Goal: Information Seeking & Learning: Learn about a topic

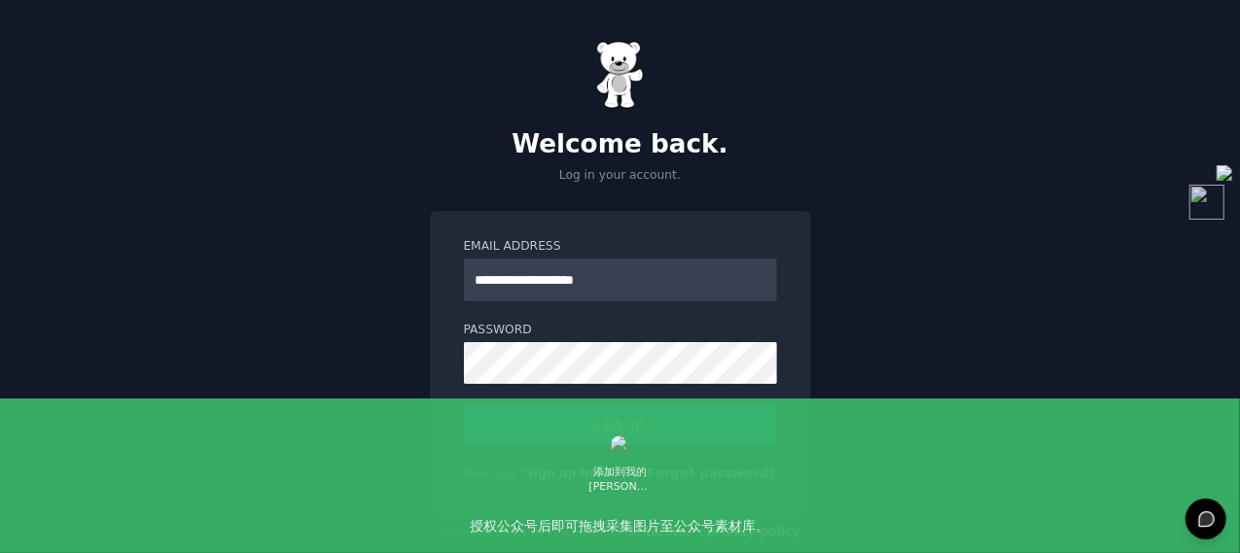
click at [613, 413] on button "Log In" at bounding box center [620, 424] width 313 height 41
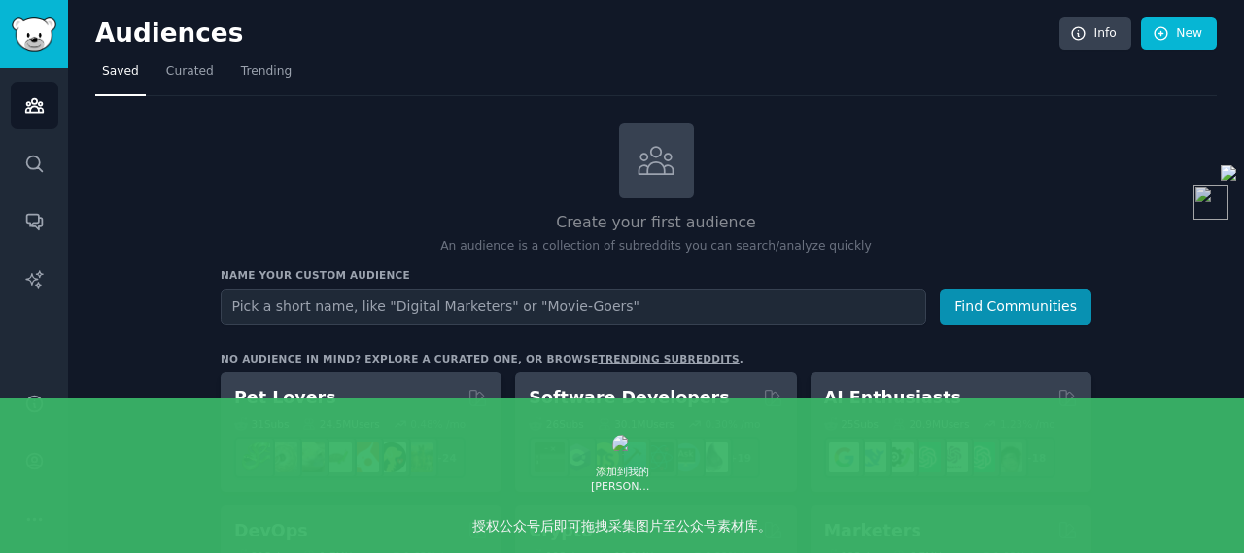
drag, startPoint x: 374, startPoint y: 1, endPoint x: 173, endPoint y: 362, distance: 413.1
click at [241, 71] on span "Trending" at bounding box center [266, 72] width 51 height 18
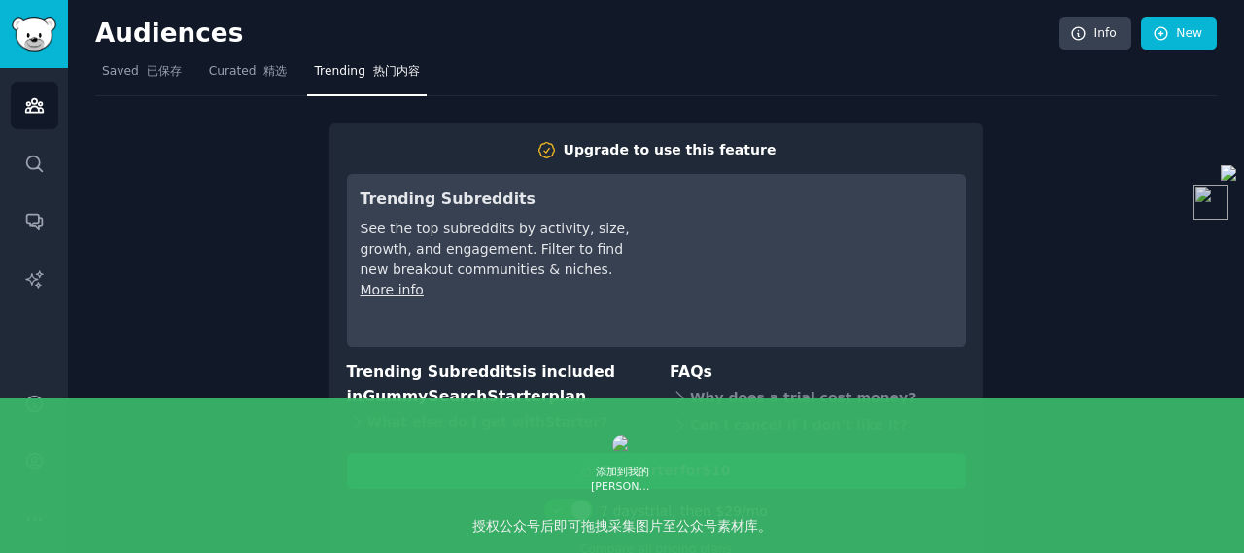
scroll to position [47, 0]
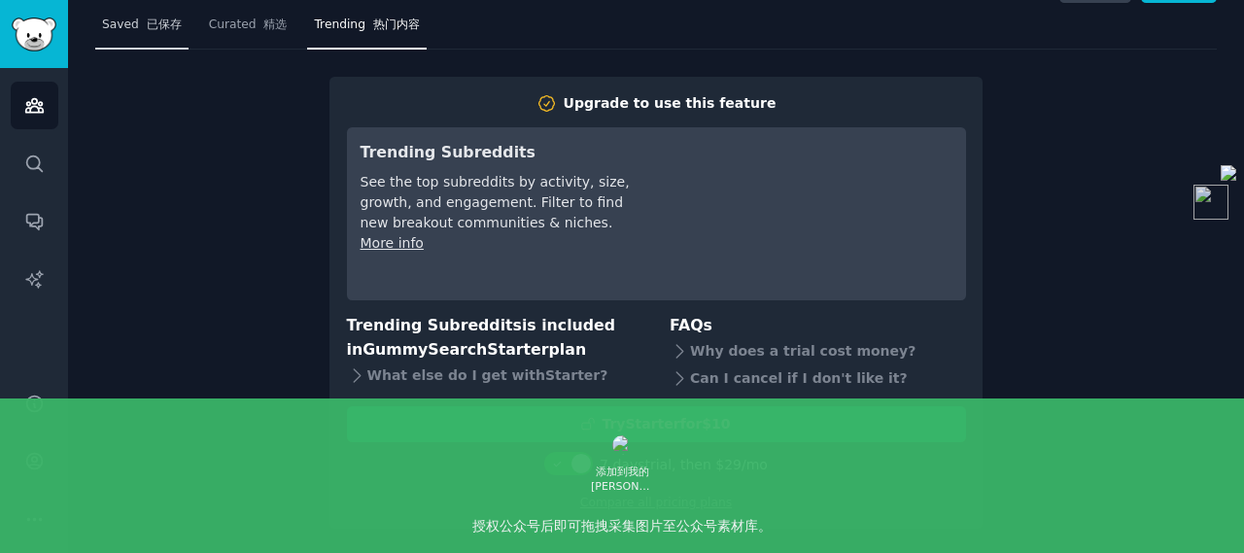
click at [159, 28] on font "已保存" at bounding box center [164, 25] width 35 height 14
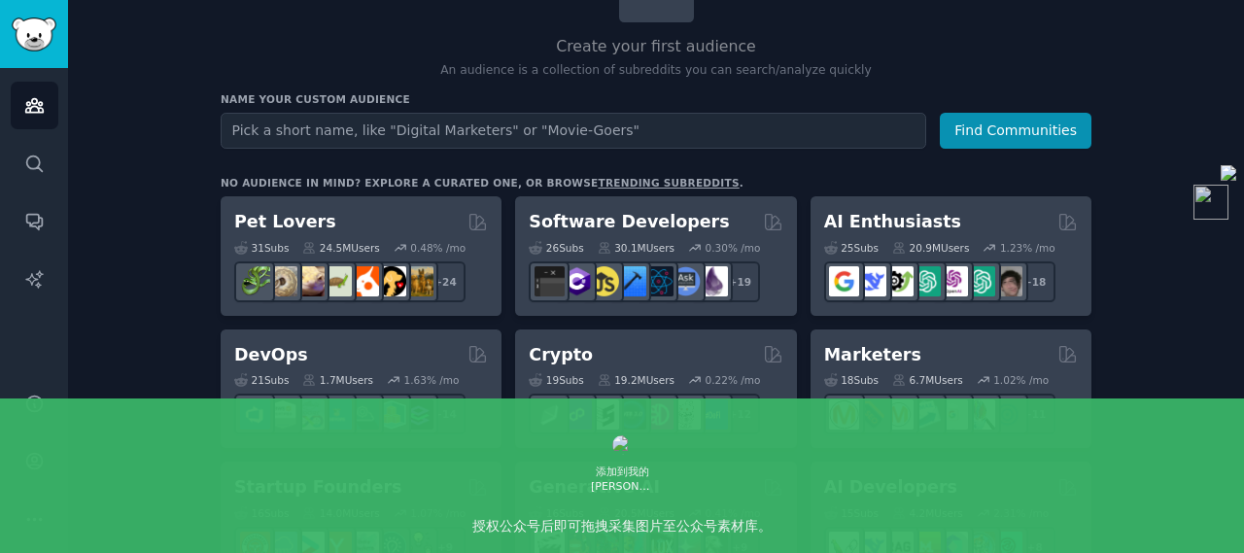
scroll to position [194, 0]
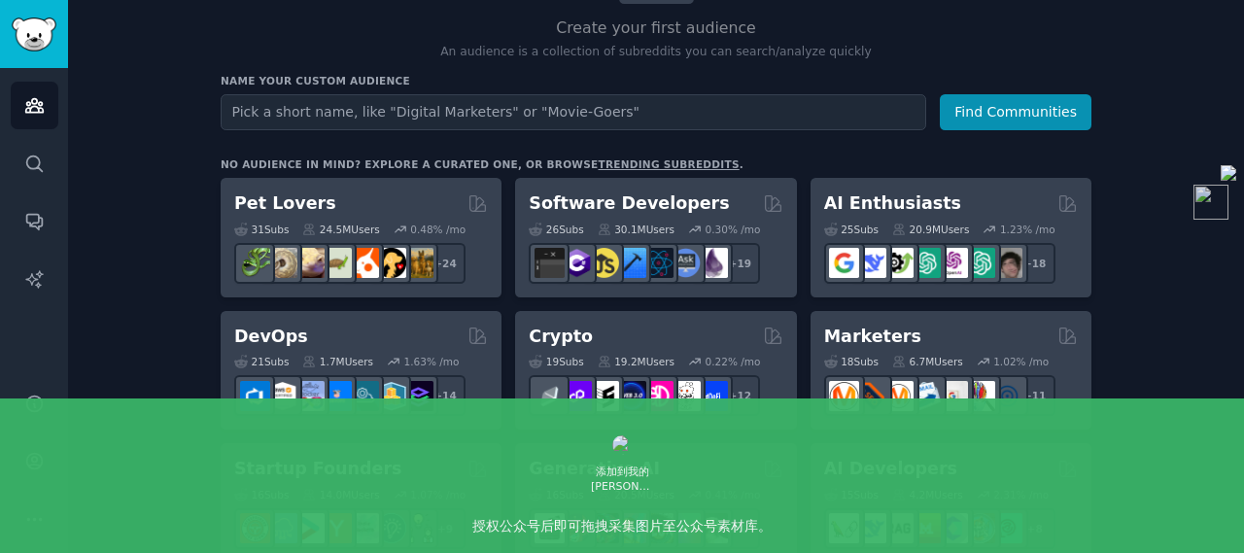
click at [301, 201] on h2 "Pet Lovers" at bounding box center [285, 204] width 102 height 24
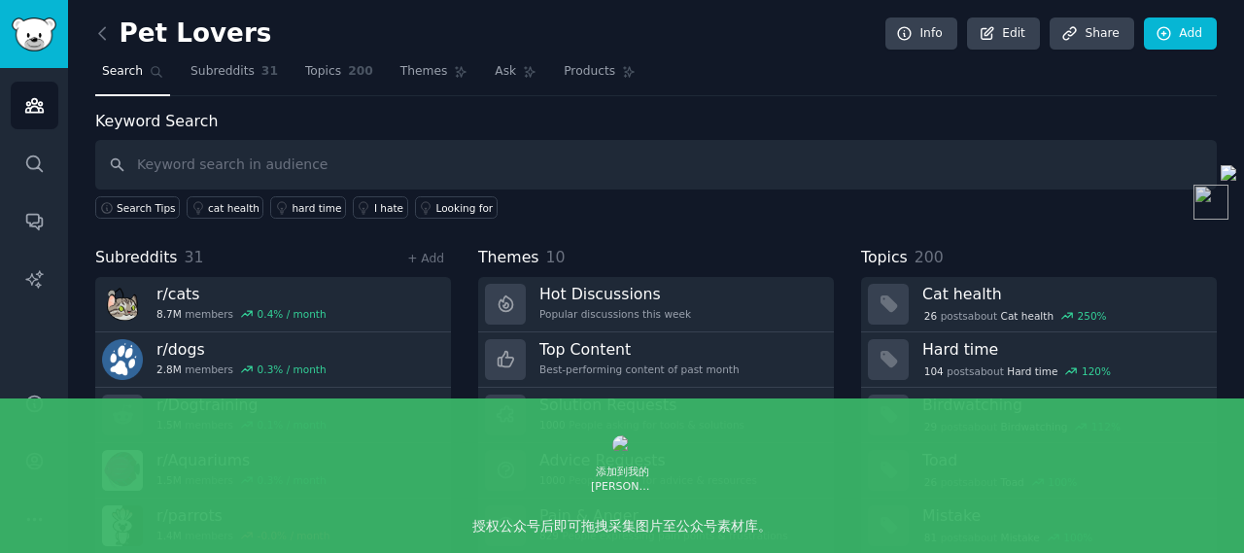
scroll to position [113, 0]
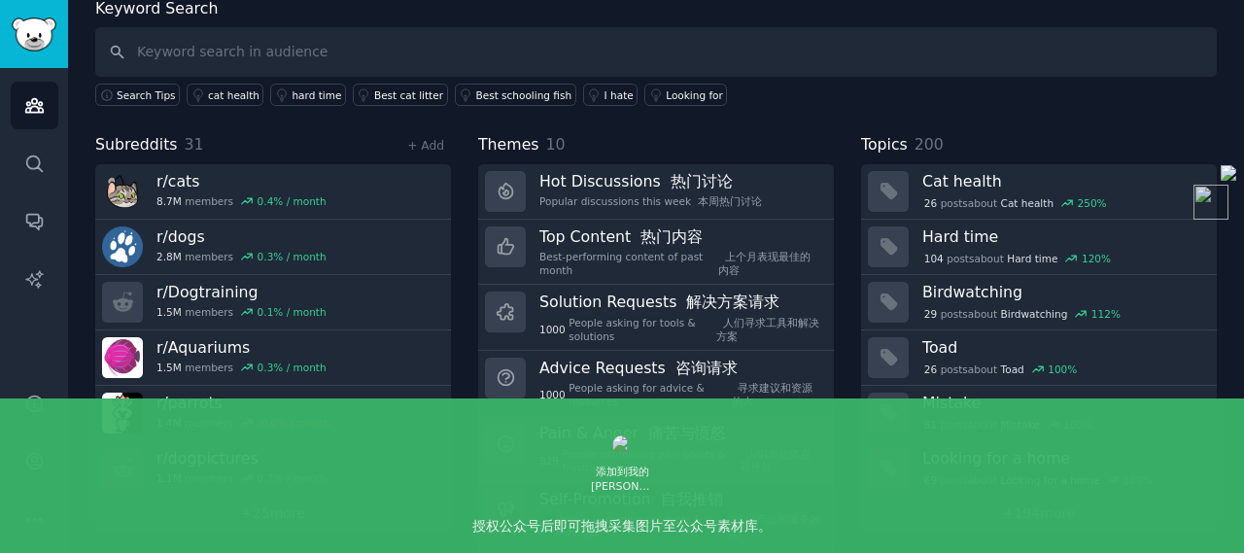
click at [604, 435] on h3 "Pain & Anger 痛苦与愤怒" at bounding box center [680, 433] width 281 height 20
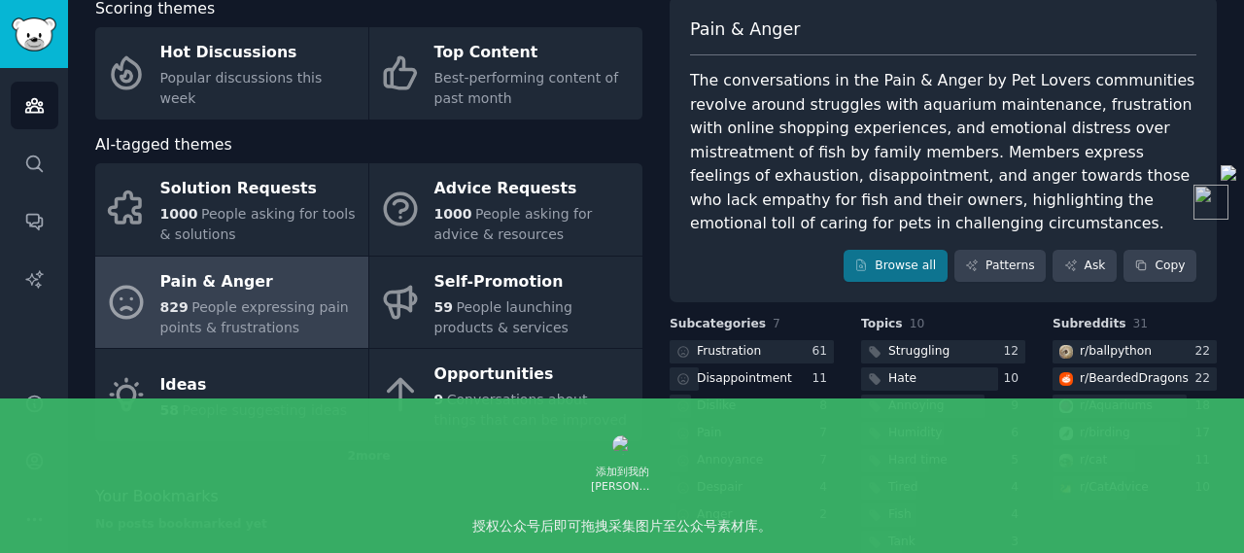
click at [790, 174] on div "The conversations in the Pain & Anger by Pet Lovers communities revolve around …" at bounding box center [943, 152] width 507 height 167
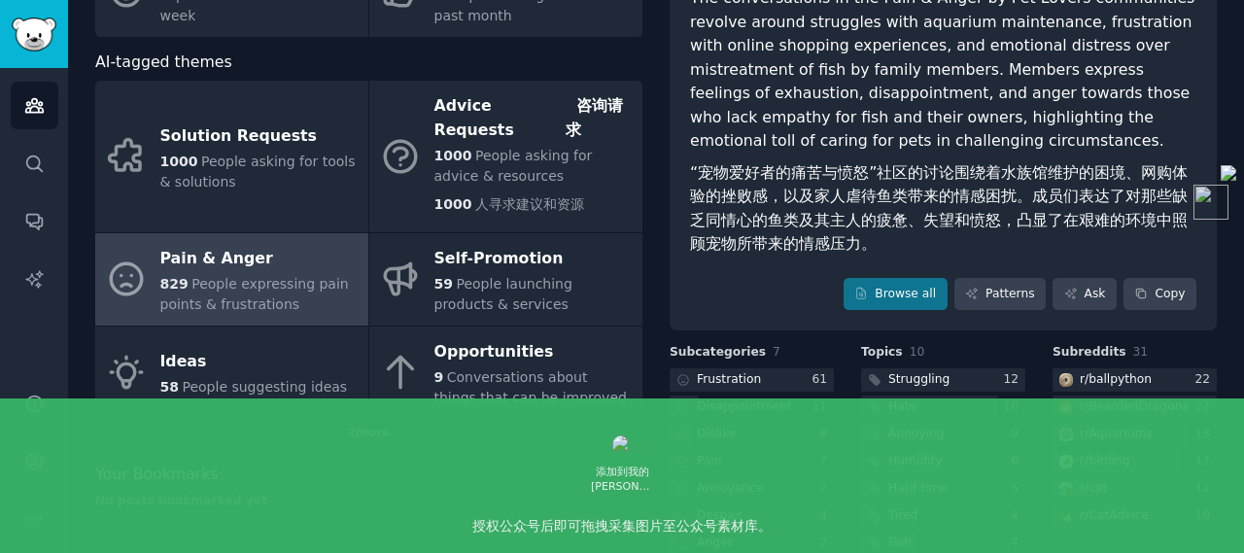
scroll to position [292, 0]
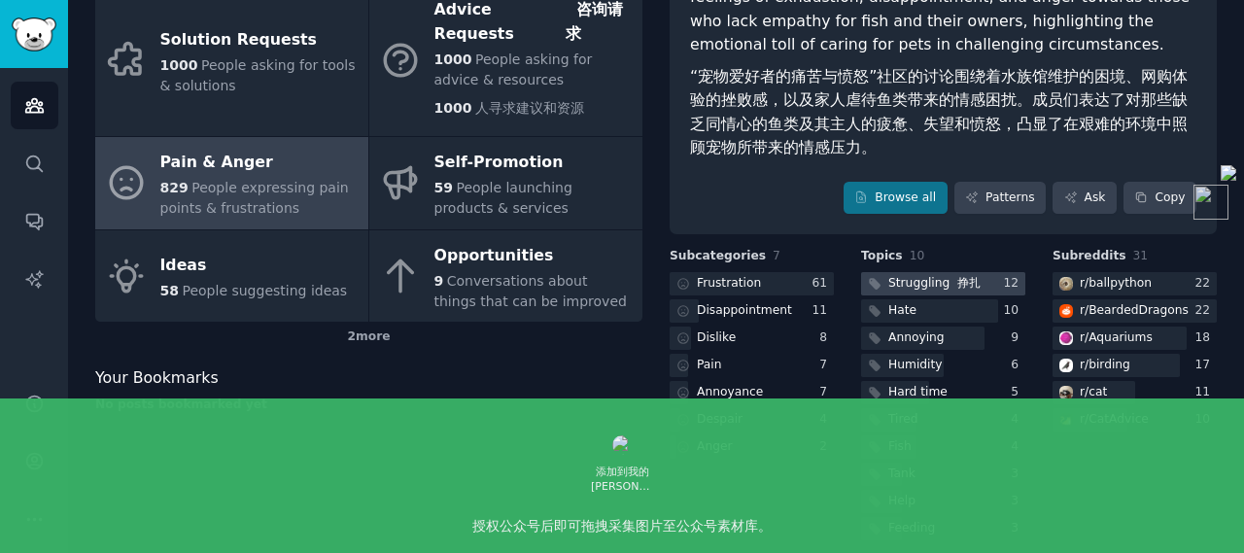
click at [901, 284] on div "Struggling 挣扎" at bounding box center [935, 284] width 92 height 18
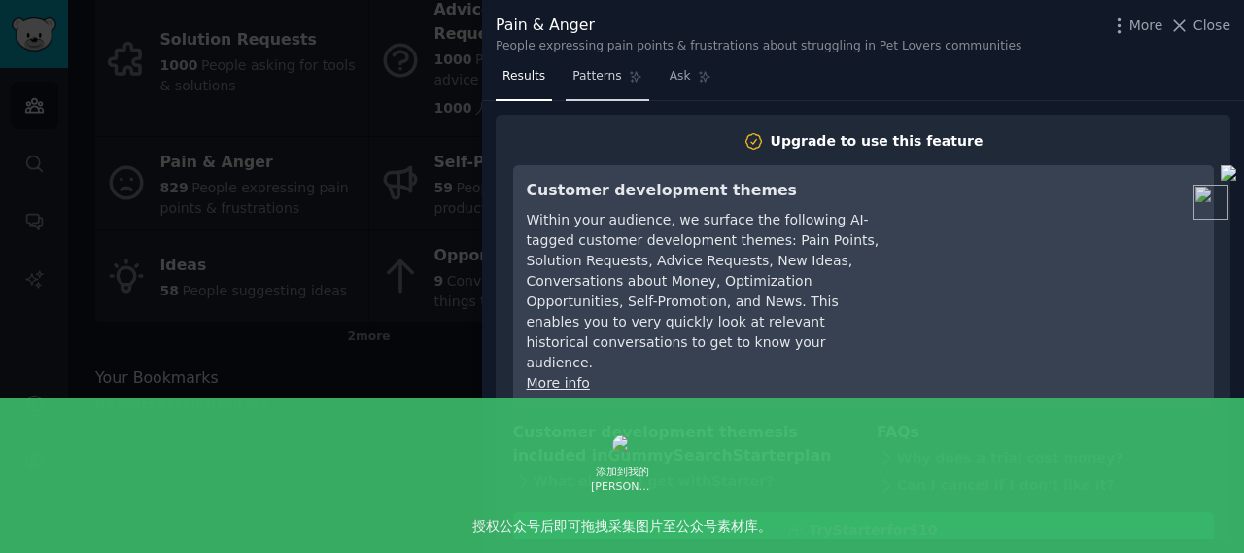
click at [597, 79] on span "Patterns" at bounding box center [597, 77] width 49 height 18
